Goal: Task Accomplishment & Management: Manage account settings

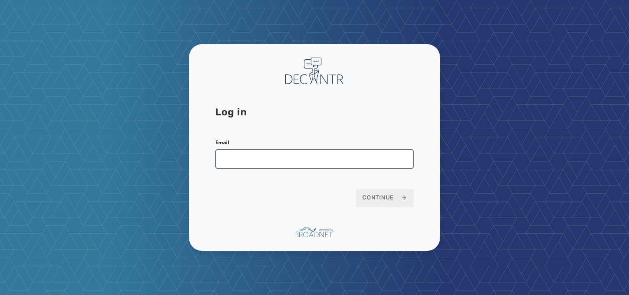
click at [289, 163] on input "Email" at bounding box center [314, 159] width 198 height 20
type input "**********"
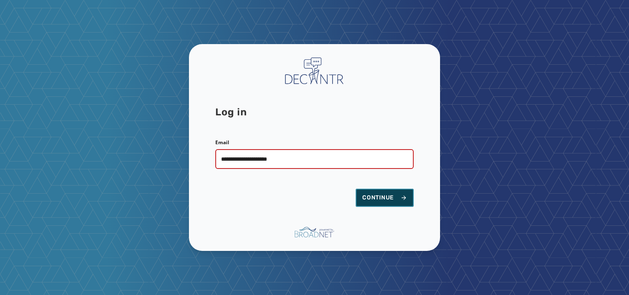
click at [392, 195] on span "Continue" at bounding box center [384, 197] width 45 height 8
click at [379, 200] on span "Continue" at bounding box center [384, 197] width 45 height 8
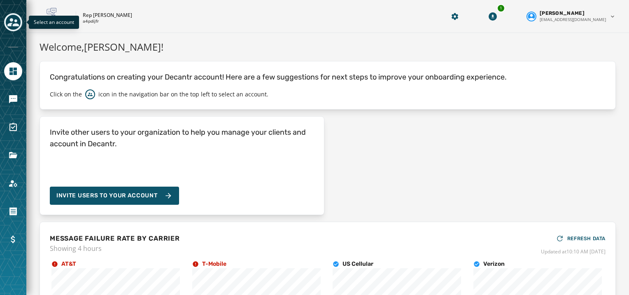
click at [13, 23] on icon "Toggle account select drawer" at bounding box center [13, 22] width 12 height 12
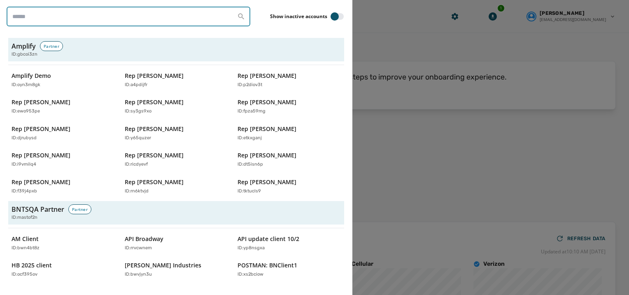
click at [65, 17] on input "search" at bounding box center [129, 17] width 244 height 20
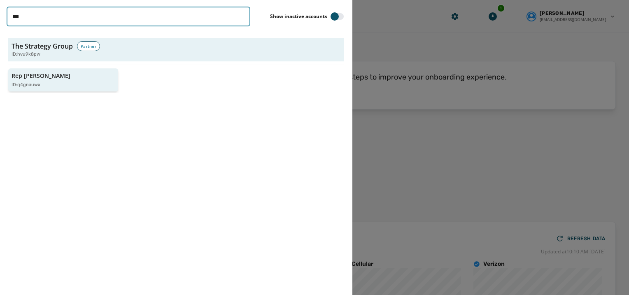
type input "***"
click at [61, 79] on div "Rep Nick Begich ID: q4gnauwx" at bounding box center [59, 80] width 95 height 17
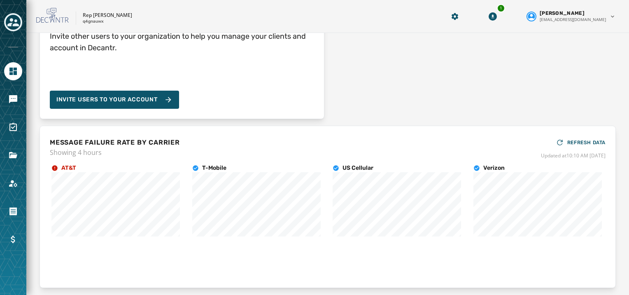
scroll to position [81, 0]
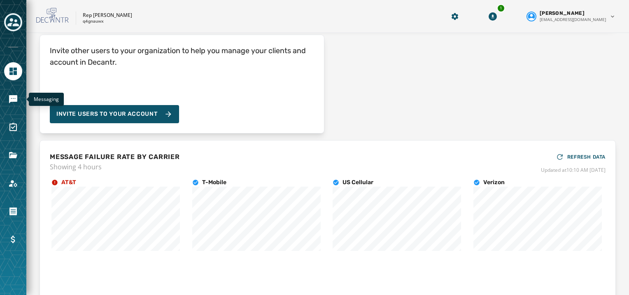
drag, startPoint x: 10, startPoint y: 96, endPoint x: 53, endPoint y: 108, distance: 44.8
click at [10, 96] on icon "Navigate to Messaging" at bounding box center [13, 99] width 8 height 8
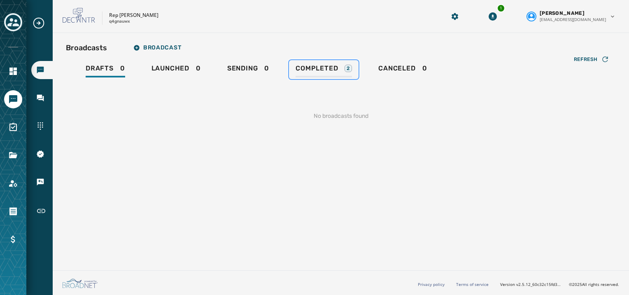
click at [322, 65] on span "Completed" at bounding box center [316, 68] width 42 height 8
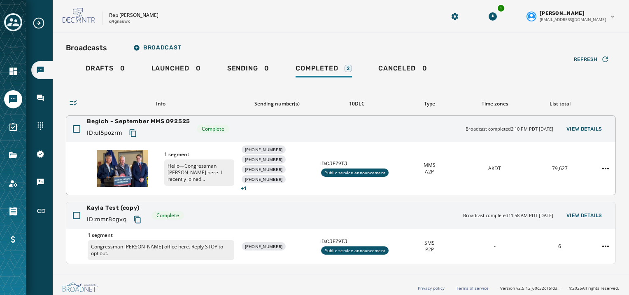
click at [481, 168] on div "AKDT" at bounding box center [494, 168] width 58 height 7
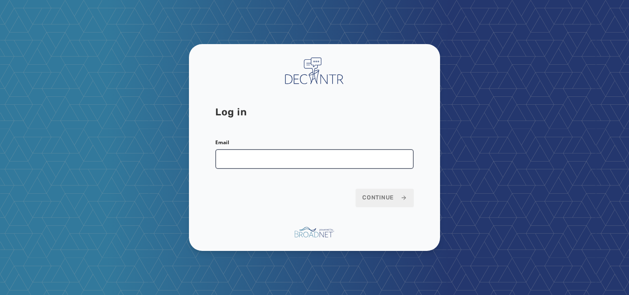
click at [279, 157] on input "Email" at bounding box center [314, 159] width 198 height 20
type input "**********"
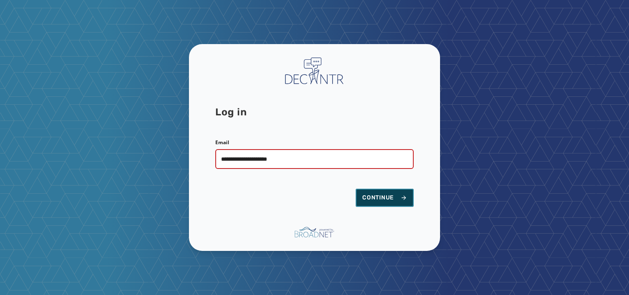
click at [382, 199] on span "Continue" at bounding box center [384, 197] width 45 height 8
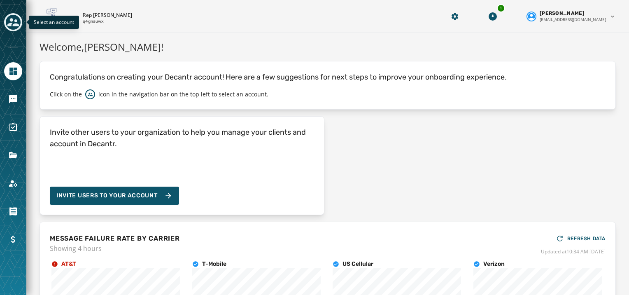
click at [14, 21] on icon "Toggle account select drawer" at bounding box center [13, 22] width 12 height 12
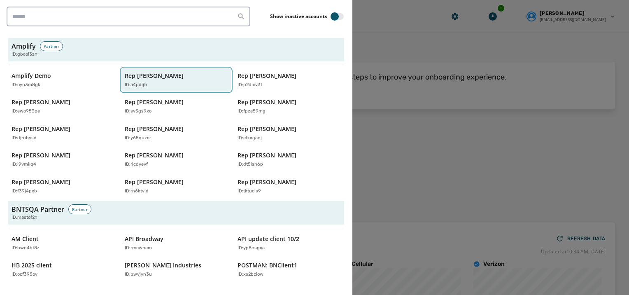
click at [161, 81] on div "ID: a4pdijfr" at bounding box center [172, 84] width 95 height 7
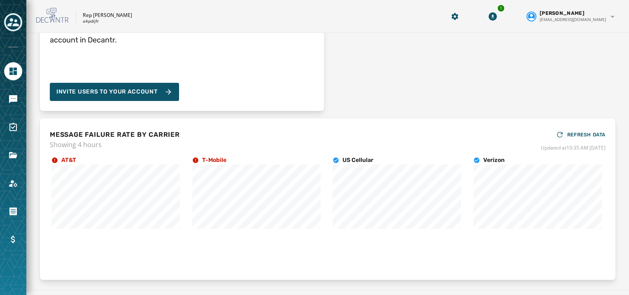
scroll to position [123, 0]
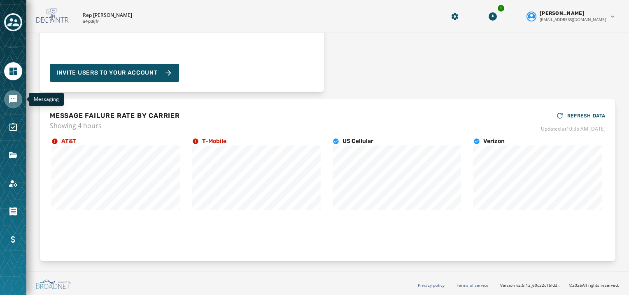
drag, startPoint x: 14, startPoint y: 103, endPoint x: 19, endPoint y: 102, distance: 5.0
click at [14, 103] on icon "Navigate to Messaging" at bounding box center [13, 99] width 10 height 10
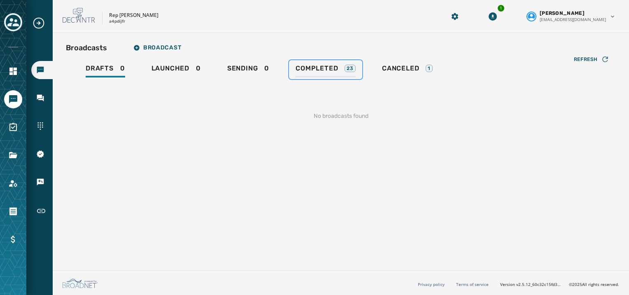
click at [318, 67] on span "Completed" at bounding box center [316, 68] width 42 height 8
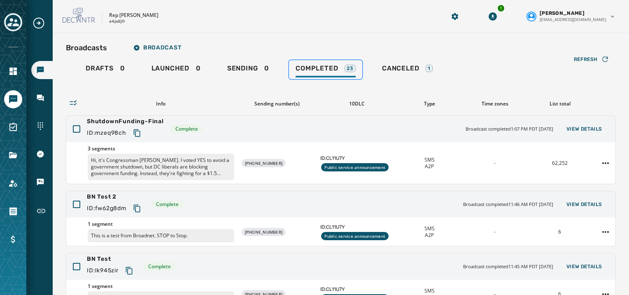
scroll to position [206, 0]
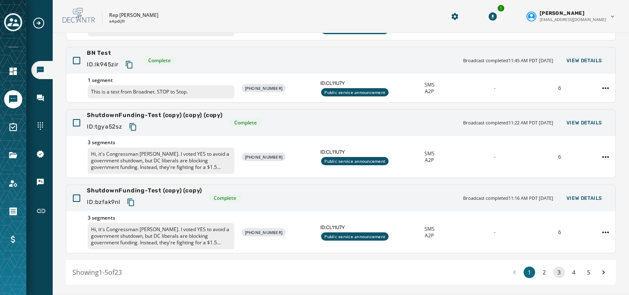
click at [553, 270] on button "3" at bounding box center [559, 272] width 12 height 12
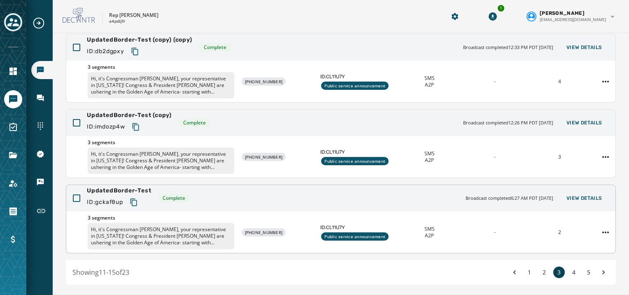
scroll to position [150, 0]
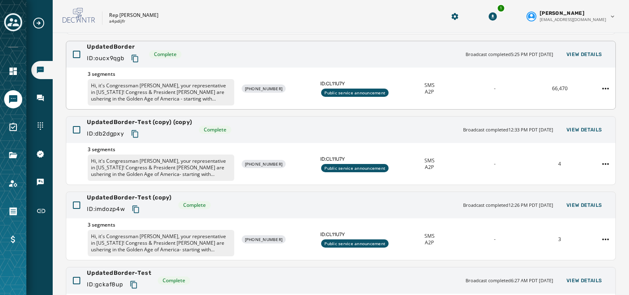
click at [489, 80] on div "3 segments Hi, it's Congressman Abe Hamadeh, your representative in Washington!…" at bounding box center [340, 88] width 549 height 42
